Goal: Task Accomplishment & Management: Manage account settings

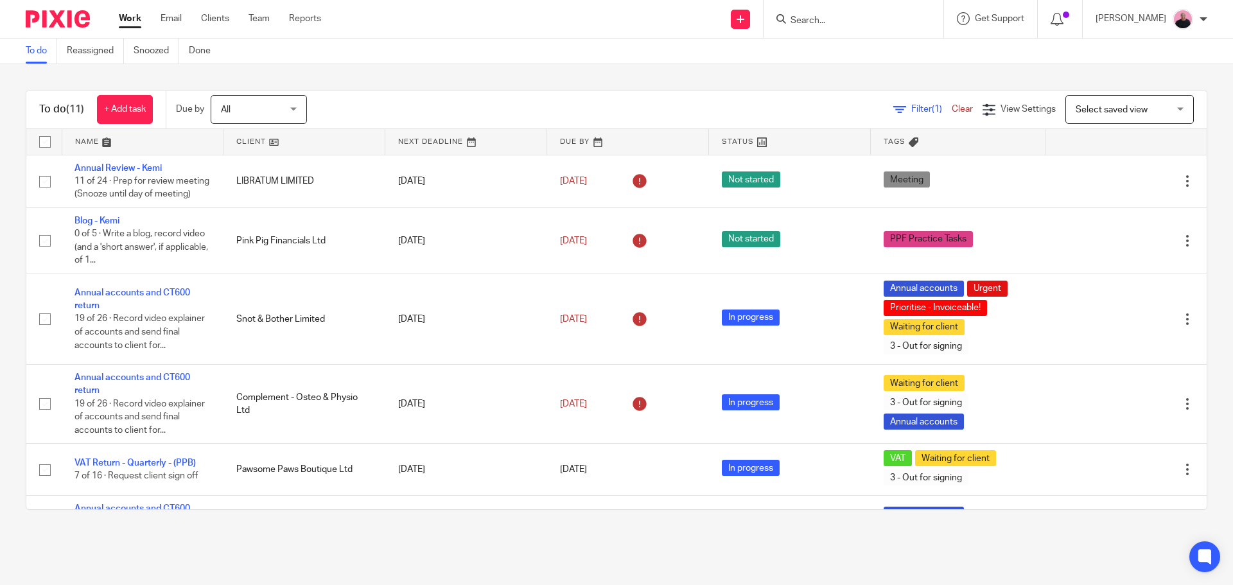
click at [861, 22] on input "Search" at bounding box center [847, 21] width 116 height 12
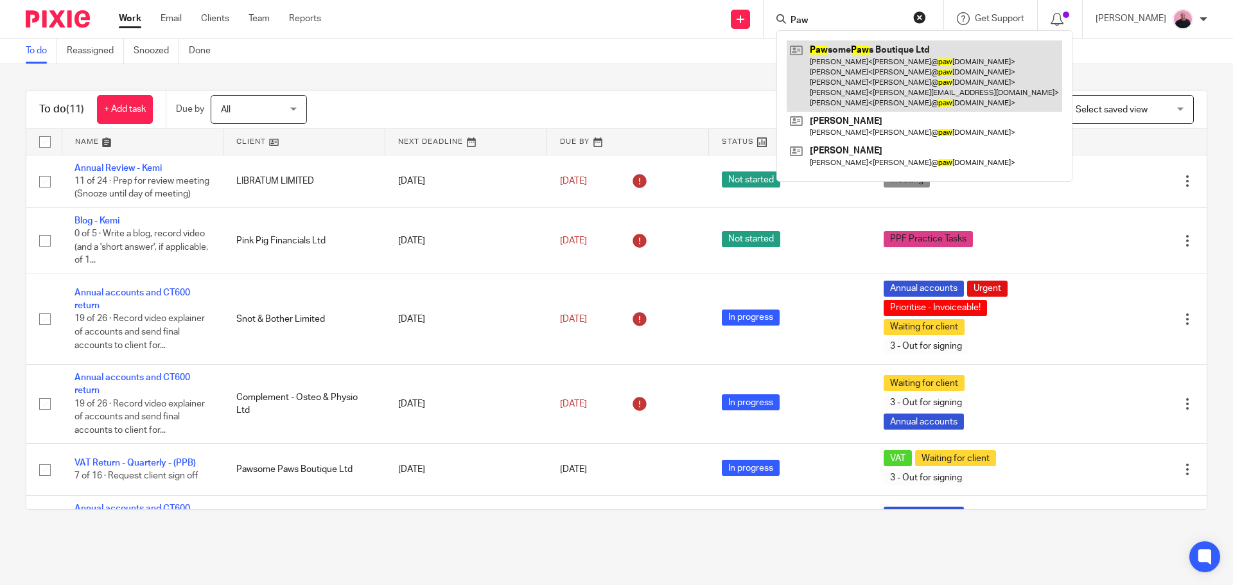
type input "Paw"
click at [909, 70] on link at bounding box center [925, 75] width 276 height 71
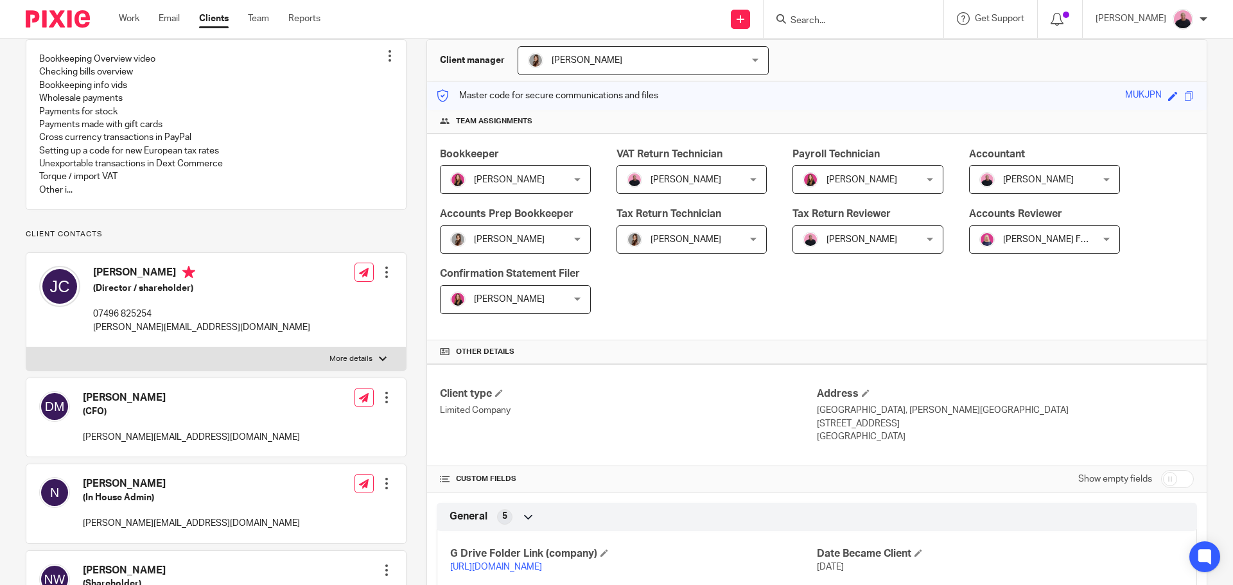
scroll to position [321, 0]
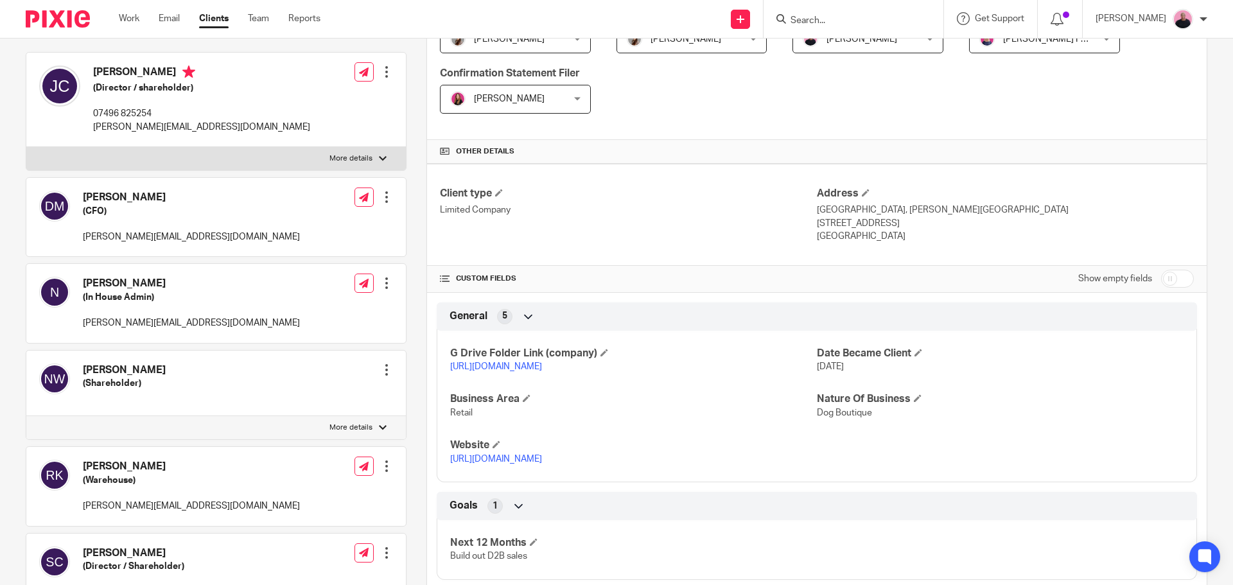
click at [529, 370] on link "https://drive.google.com/drive/folders/1ecy6MSpUtlTB4NtNNCrB7NIOP95UBwFR?usp=dr…" at bounding box center [496, 366] width 92 height 9
click at [128, 20] on link "Work" at bounding box center [129, 18] width 21 height 13
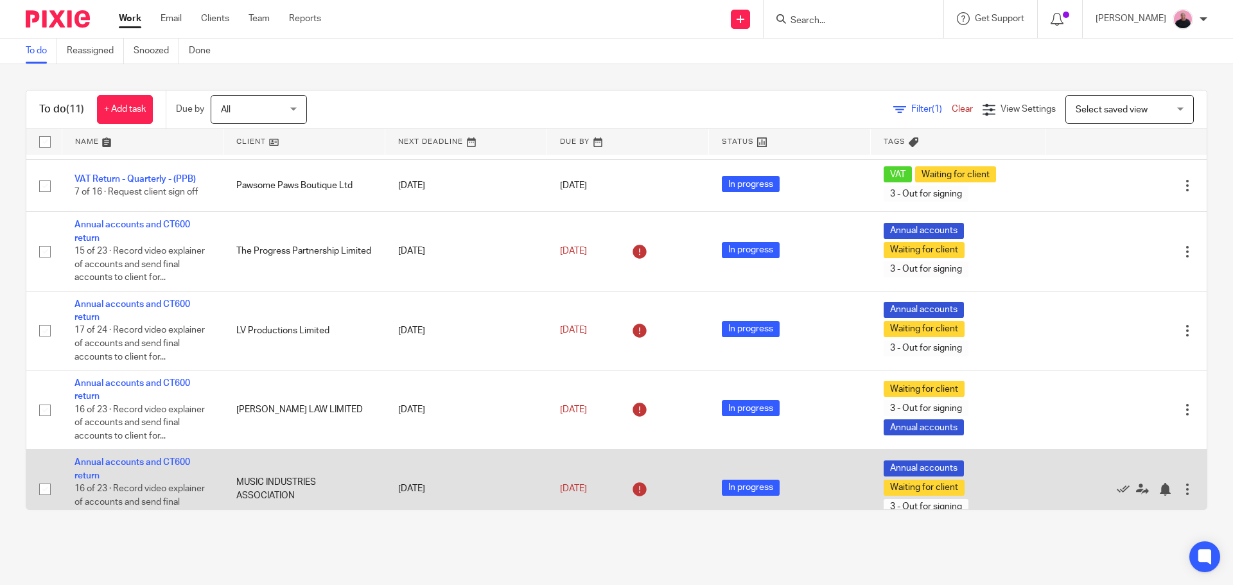
scroll to position [282, 0]
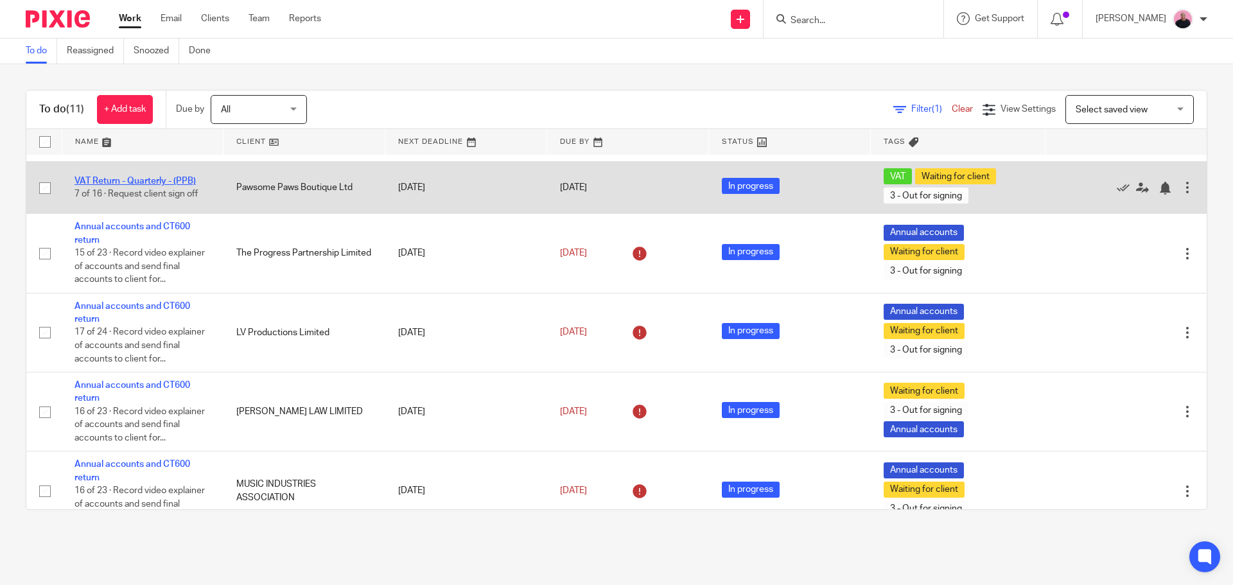
click at [152, 186] on link "VAT Return - Quarterly - (PPB)" at bounding box center [135, 181] width 121 height 9
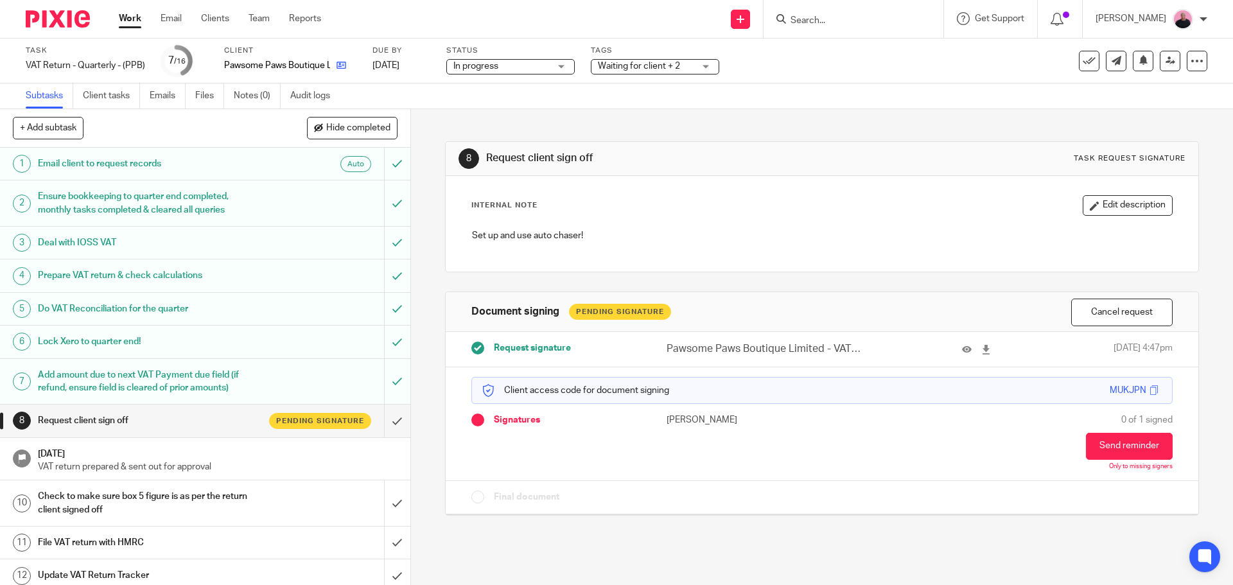
click at [340, 71] on link at bounding box center [338, 65] width 16 height 13
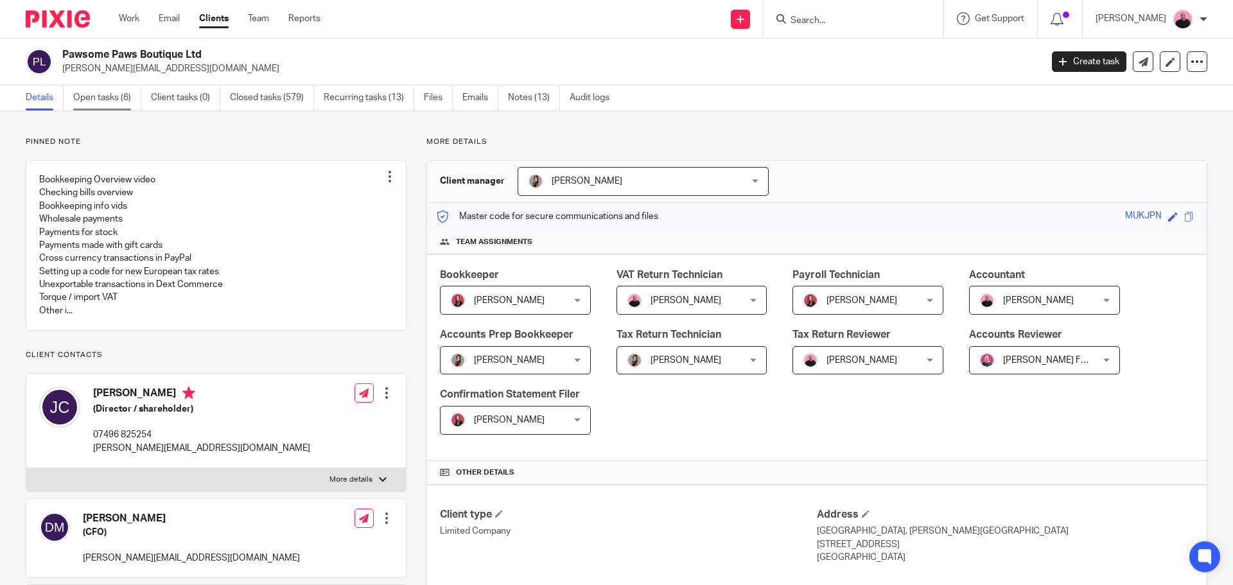
click at [106, 99] on link "Open tasks (6)" at bounding box center [107, 97] width 68 height 25
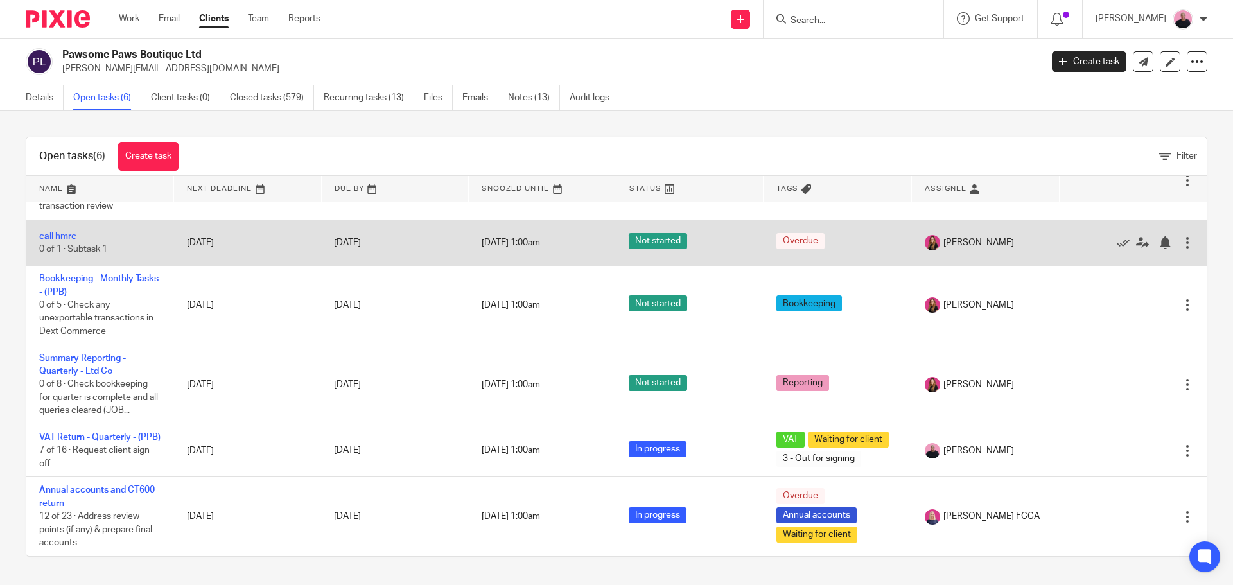
scroll to position [74, 0]
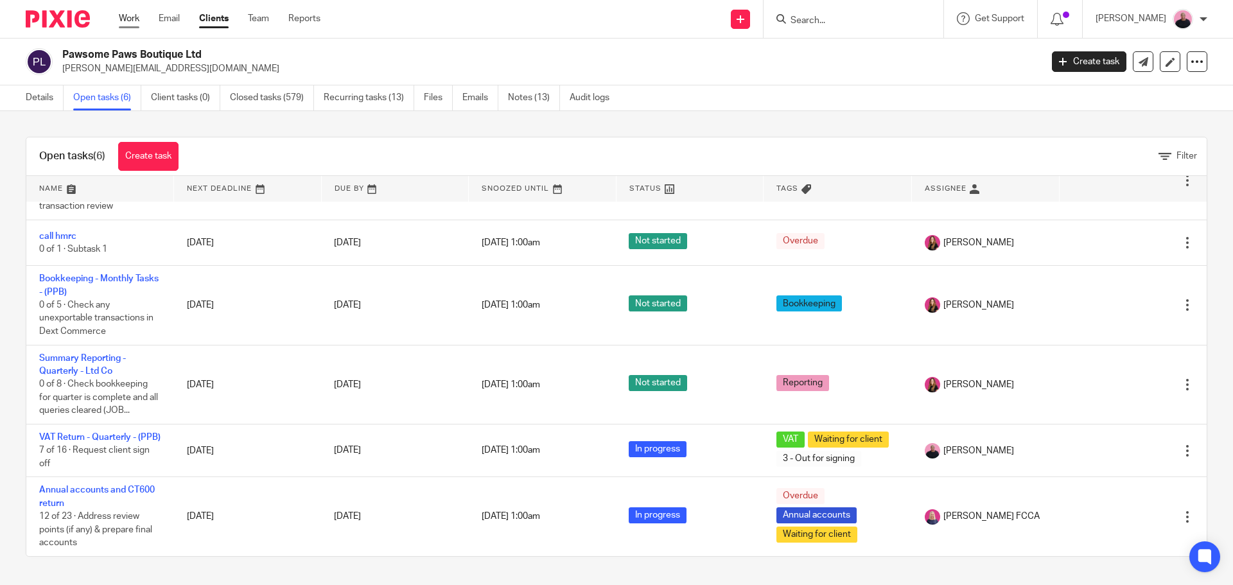
click at [132, 15] on link "Work" at bounding box center [129, 18] width 21 height 13
